Goal: Information Seeking & Learning: Compare options

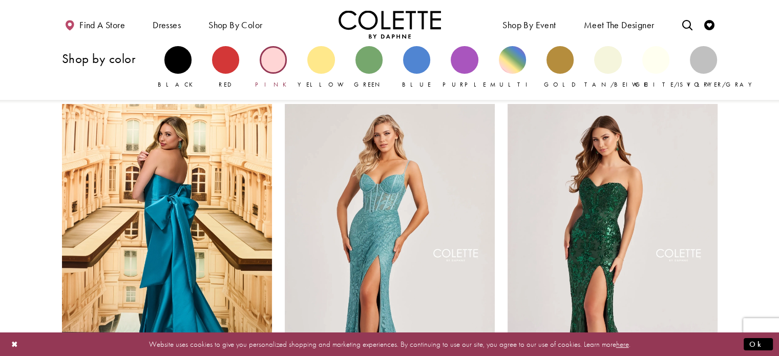
click at [279, 64] on div "Primary block" at bounding box center [273, 59] width 27 height 27
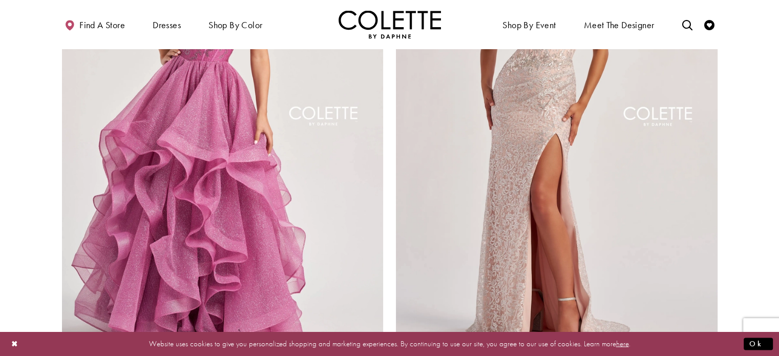
scroll to position [1896, 0]
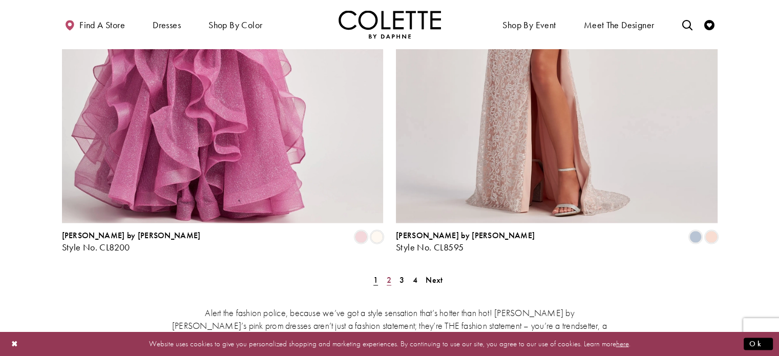
click at [387, 274] on span "2" at bounding box center [389, 279] width 5 height 11
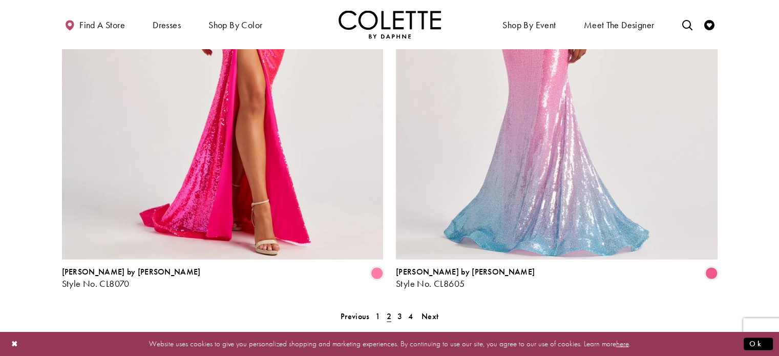
scroll to position [1952, 0]
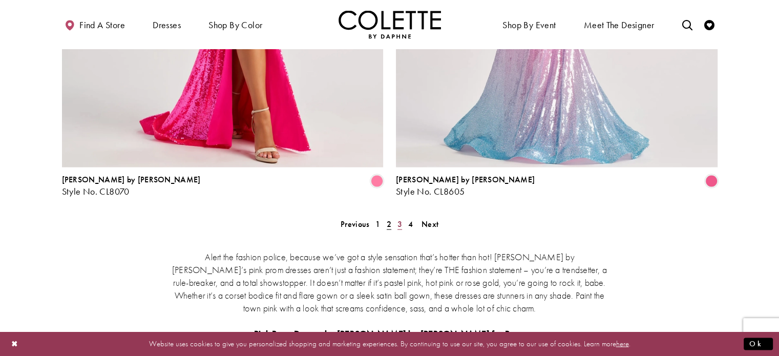
click at [401, 219] on span "3" at bounding box center [400, 224] width 5 height 11
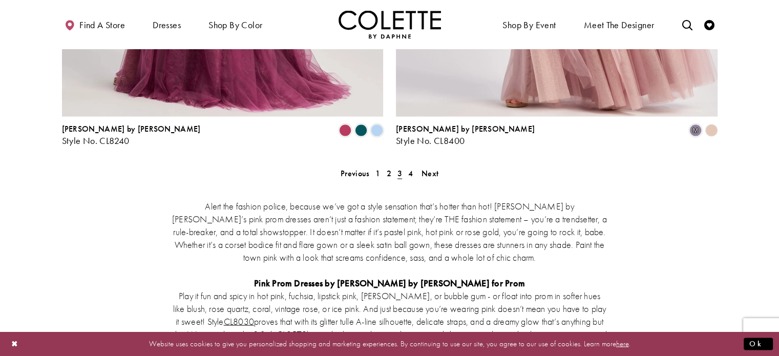
scroll to position [2003, 0]
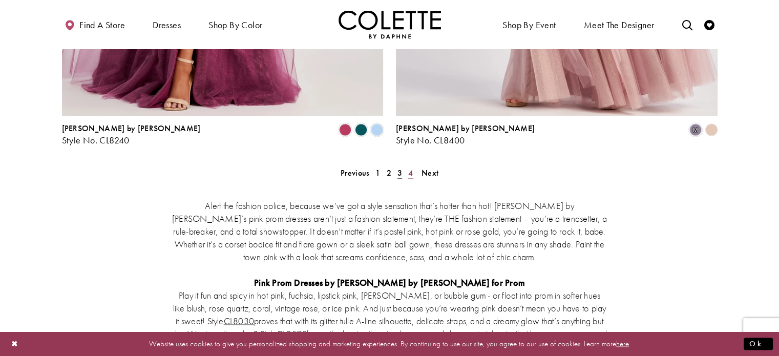
click at [413, 168] on span "4" at bounding box center [410, 173] width 5 height 11
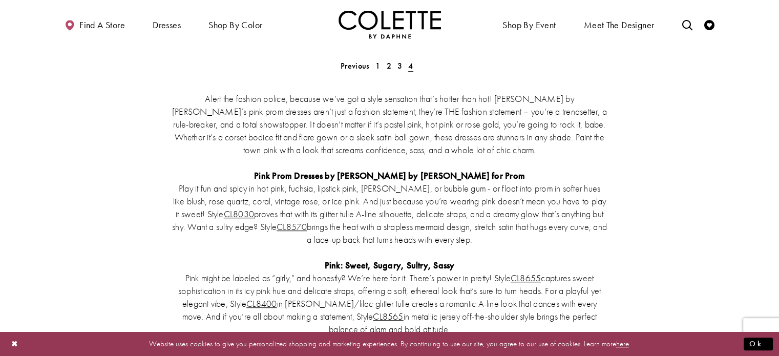
scroll to position [512, 0]
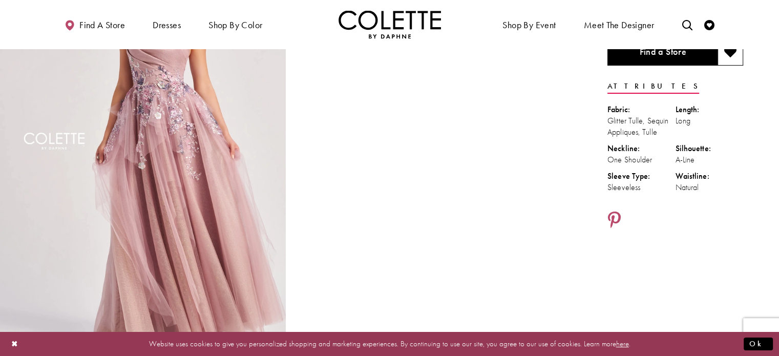
scroll to position [51, 0]
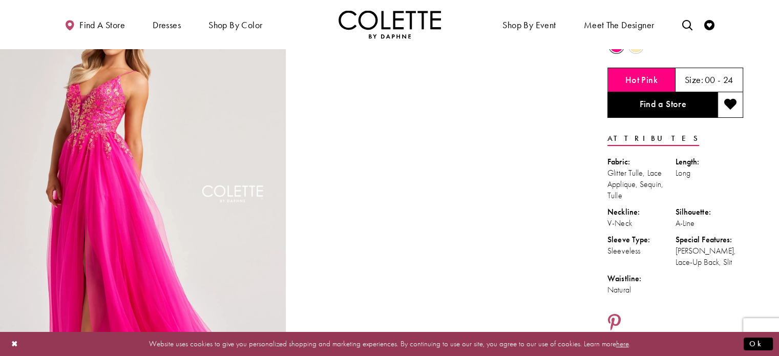
scroll to position [51, 0]
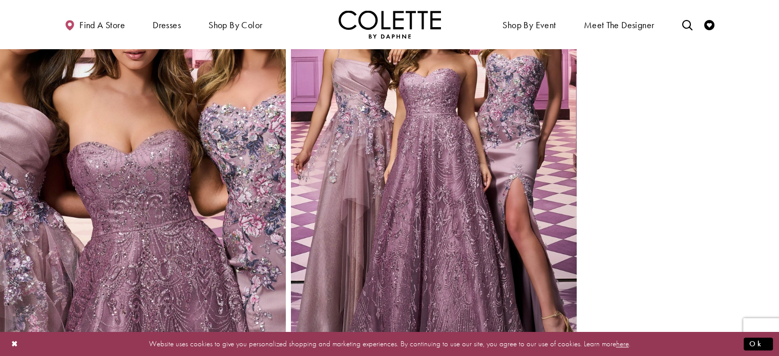
scroll to position [974, 0]
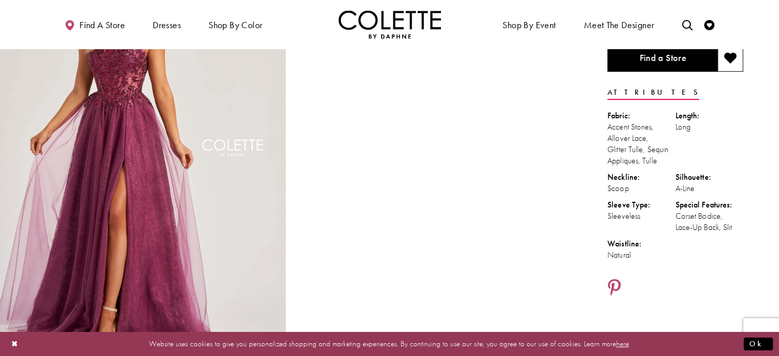
scroll to position [107, 0]
